Goal: Feedback & Contribution: Submit feedback/report problem

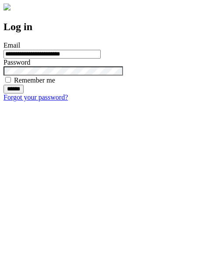
type input "**********"
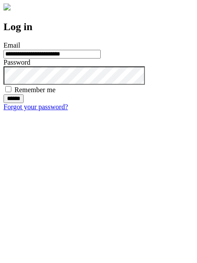
click at [24, 103] on input "******" at bounding box center [14, 99] width 20 height 9
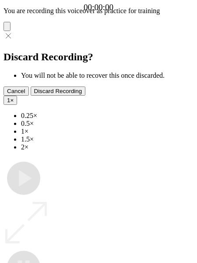
type input "**********"
